Goal: Information Seeking & Learning: Find contact information

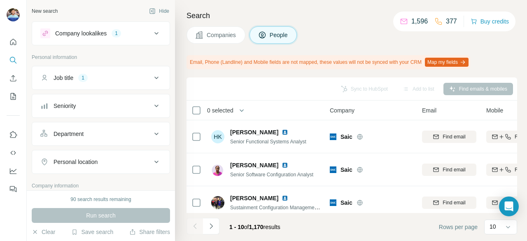
click at [131, 66] on div "Job title 1" at bounding box center [101, 78] width 138 height 24
click at [134, 70] on button "Job title 1" at bounding box center [101, 78] width 138 height 20
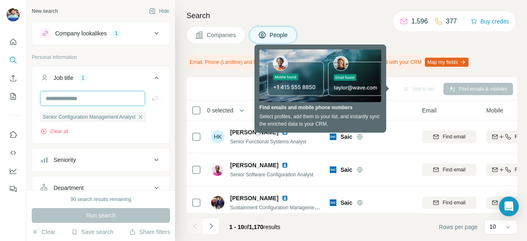
click at [85, 98] on input "text" at bounding box center [92, 98] width 105 height 15
type input "**********"
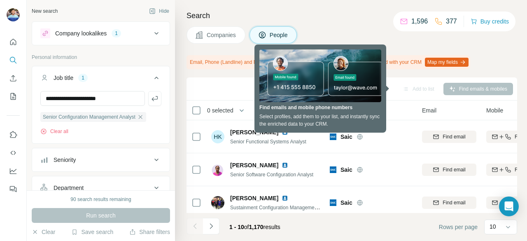
click at [95, 215] on div "Run search" at bounding box center [101, 215] width 138 height 15
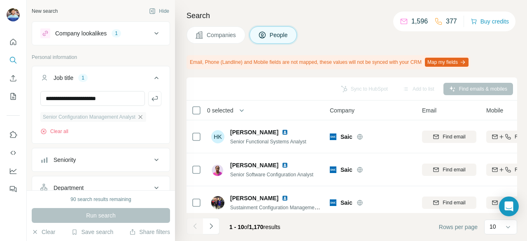
click at [143, 118] on icon "button" at bounding box center [140, 117] width 7 height 7
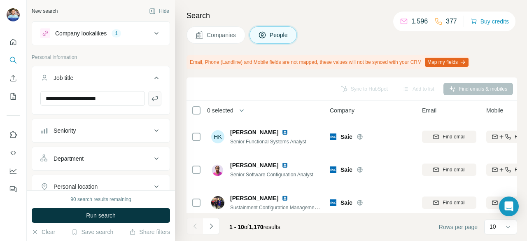
click at [151, 97] on icon "button" at bounding box center [155, 98] width 8 height 8
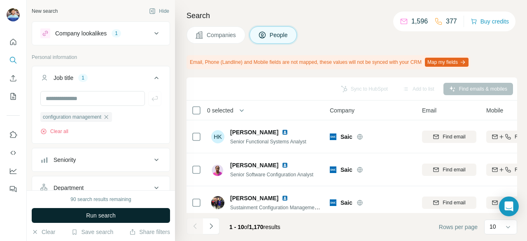
click at [96, 219] on span "Run search" at bounding box center [101, 215] width 30 height 8
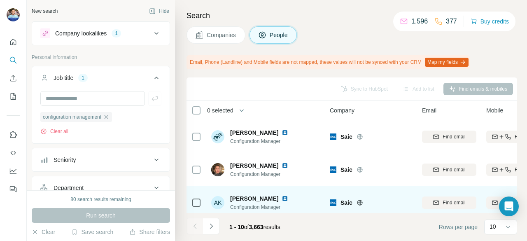
click at [301, 190] on td "AK [PERSON_NAME] Configuration Manager" at bounding box center [265, 202] width 119 height 33
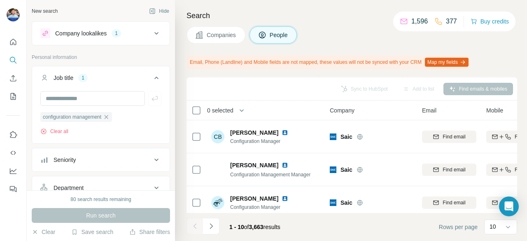
scroll to position [240, 0]
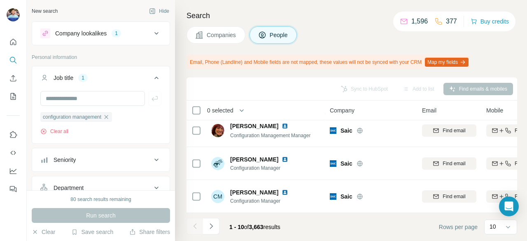
drag, startPoint x: 278, startPoint y: 213, endPoint x: 327, endPoint y: 222, distance: 49.8
click at [327, 222] on footer "1 - 10 of 3,663 results Rows per page 10" at bounding box center [352, 227] width 331 height 28
click at [349, 105] on div "Company" at bounding box center [371, 109] width 82 height 9
click at [351, 109] on span "Company" at bounding box center [342, 110] width 25 height 8
click at [490, 230] on p "10" at bounding box center [493, 226] width 7 height 8
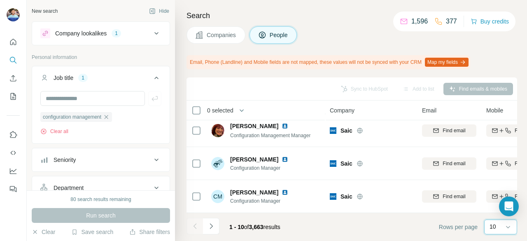
scroll to position [0, 0]
click at [490, 168] on div "60" at bounding box center [500, 164] width 29 height 15
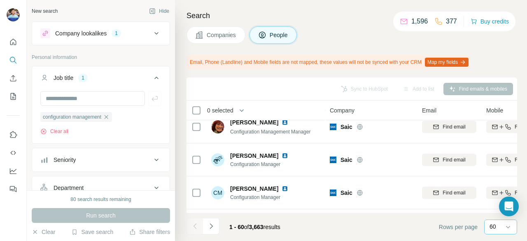
drag, startPoint x: 404, startPoint y: 219, endPoint x: 414, endPoint y: 223, distance: 11.6
click at [414, 223] on div "Sync to HubSpot Add to list Find emails & mobiles 0 selected People Company Ema…" at bounding box center [352, 158] width 331 height 163
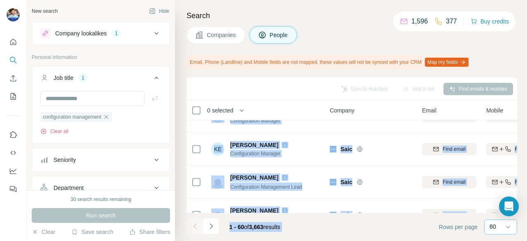
scroll to position [998, 0]
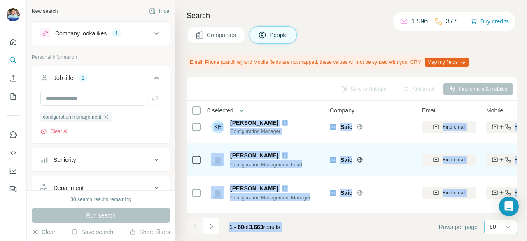
click at [405, 168] on div "Saic" at bounding box center [371, 159] width 82 height 23
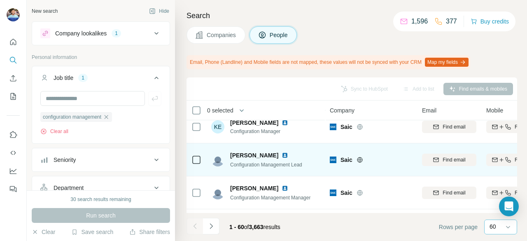
scroll to position [1015, 0]
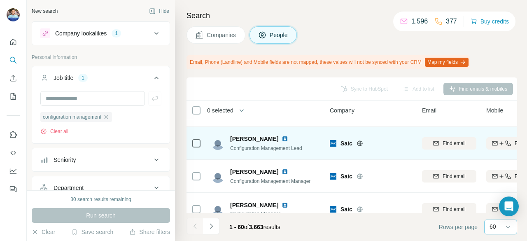
click at [243, 135] on span "[PERSON_NAME]" at bounding box center [254, 139] width 48 height 8
click at [236, 136] on span "[PERSON_NAME]" at bounding box center [254, 139] width 48 height 8
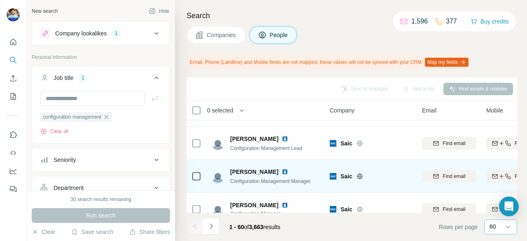
click at [237, 165] on div "[PERSON_NAME] Configuration Management Manager" at bounding box center [266, 176] width 110 height 23
click at [243, 171] on span "[PERSON_NAME]" at bounding box center [254, 172] width 48 height 8
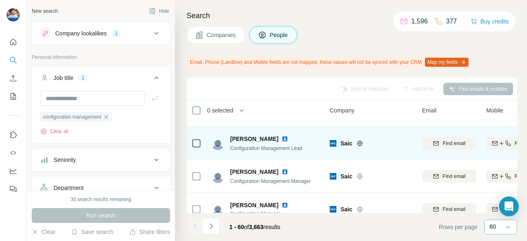
click at [282, 137] on img at bounding box center [285, 138] width 7 height 7
